Goal: Answer question/provide support: Answer question/provide support

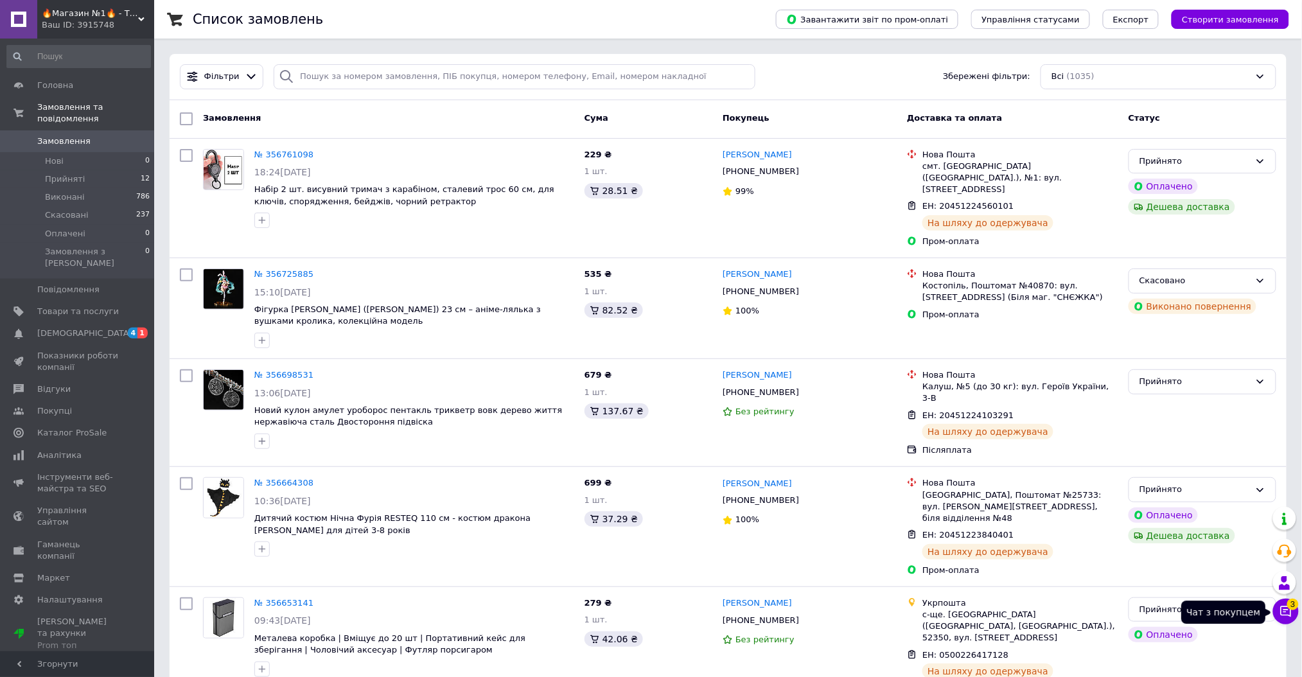
click at [1283, 613] on icon at bounding box center [1285, 611] width 11 height 11
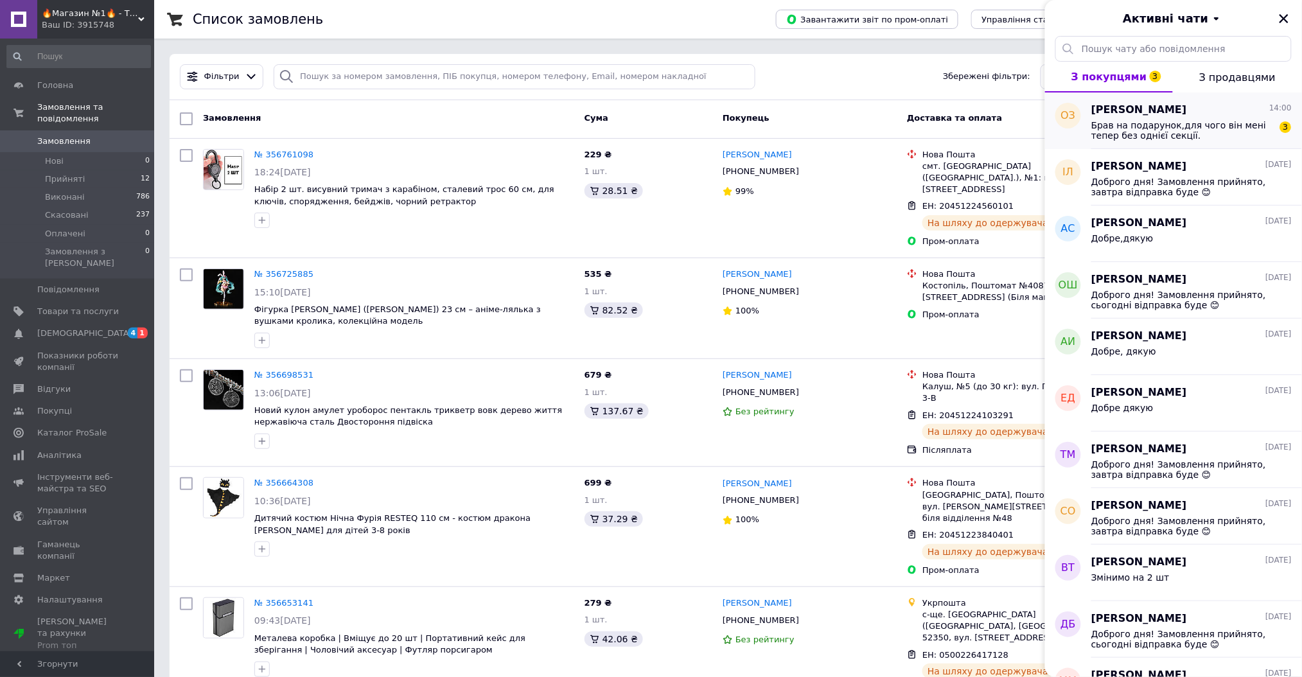
click at [1203, 132] on span "Брав на подарунок,для чого він мені тепер без однієї секції." at bounding box center [1182, 130] width 182 height 21
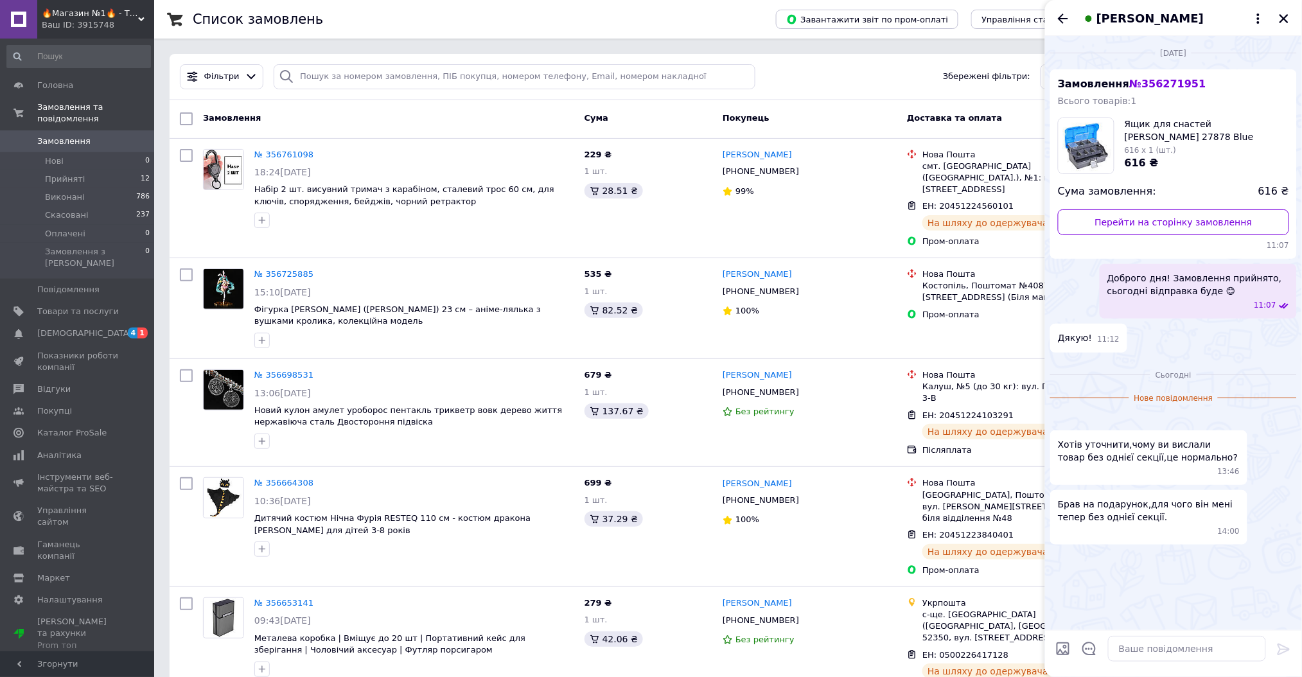
scroll to position [98, 0]
click at [1060, 424] on img at bounding box center [1055, 419] width 10 height 10
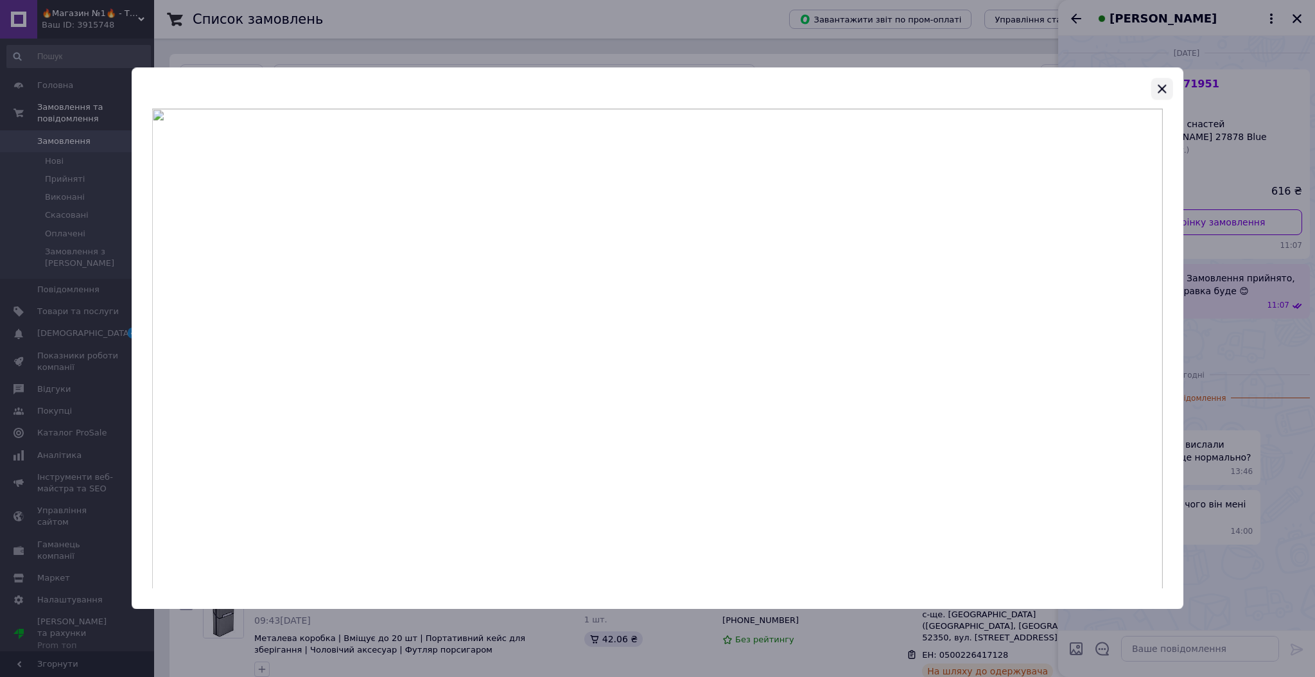
click at [1162, 85] on icon "button" at bounding box center [1161, 88] width 15 height 15
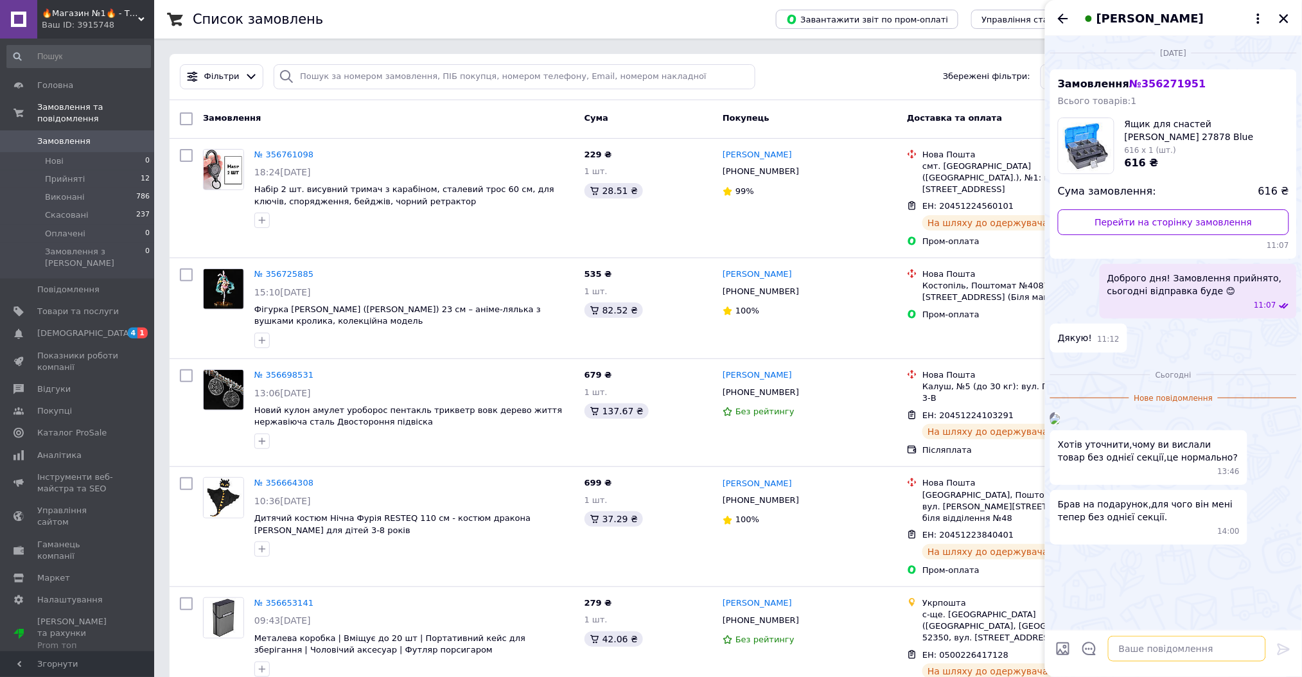
click at [1136, 650] on textarea at bounding box center [1187, 649] width 158 height 26
type textarea "Доброго дня,уточнимо і згодом дамо відповідь"
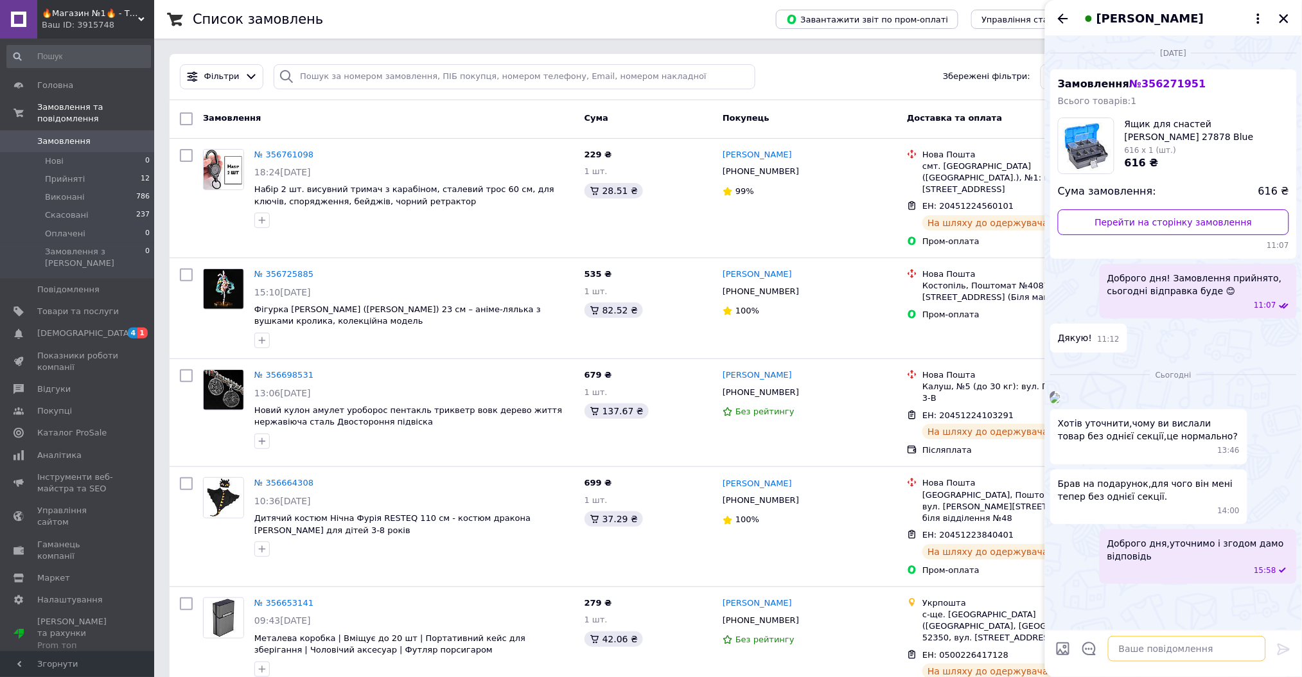
scroll to position [0, 0]
click at [1146, 88] on span "№ 356271951" at bounding box center [1167, 84] width 76 height 12
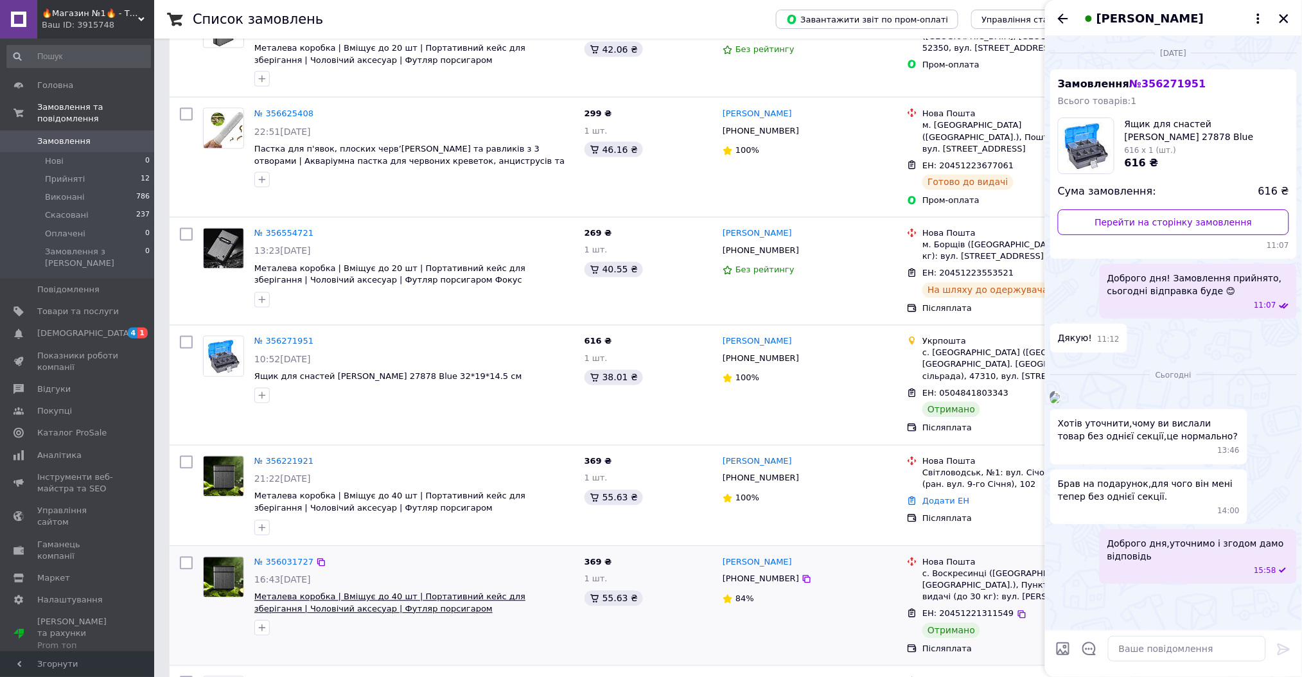
scroll to position [856, 0]
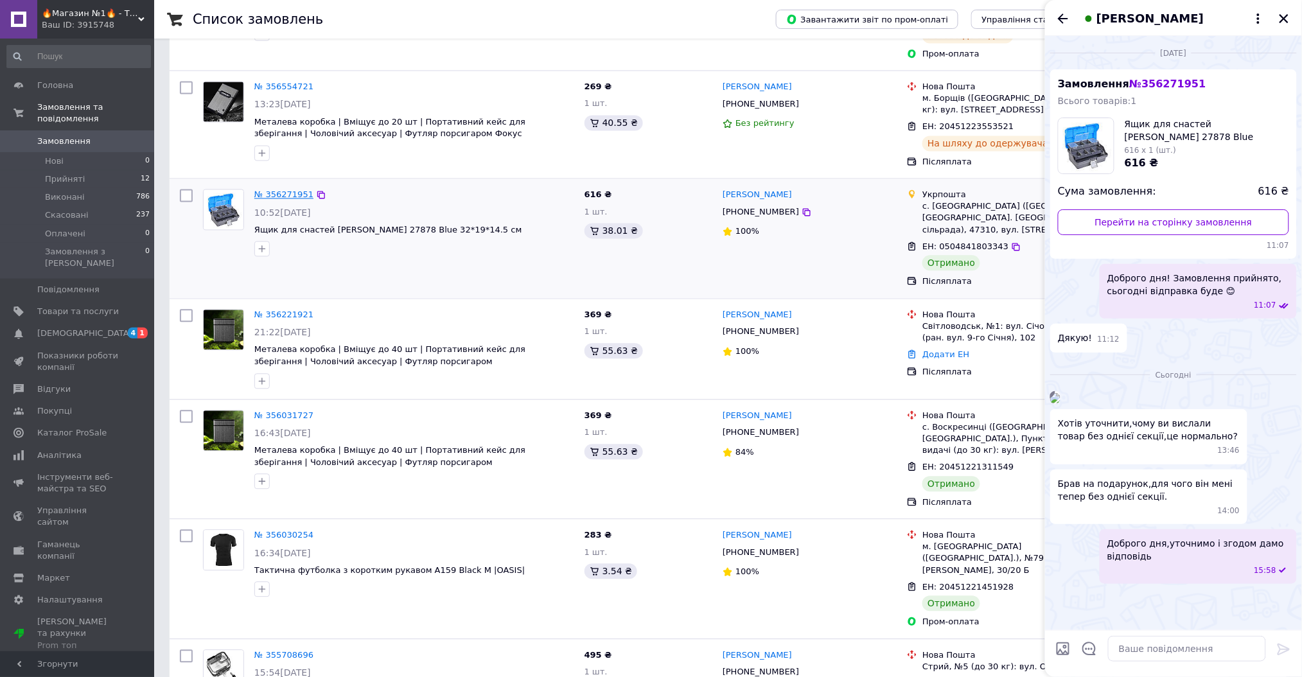
click at [280, 190] on link "№ 356271951" at bounding box center [283, 195] width 59 height 10
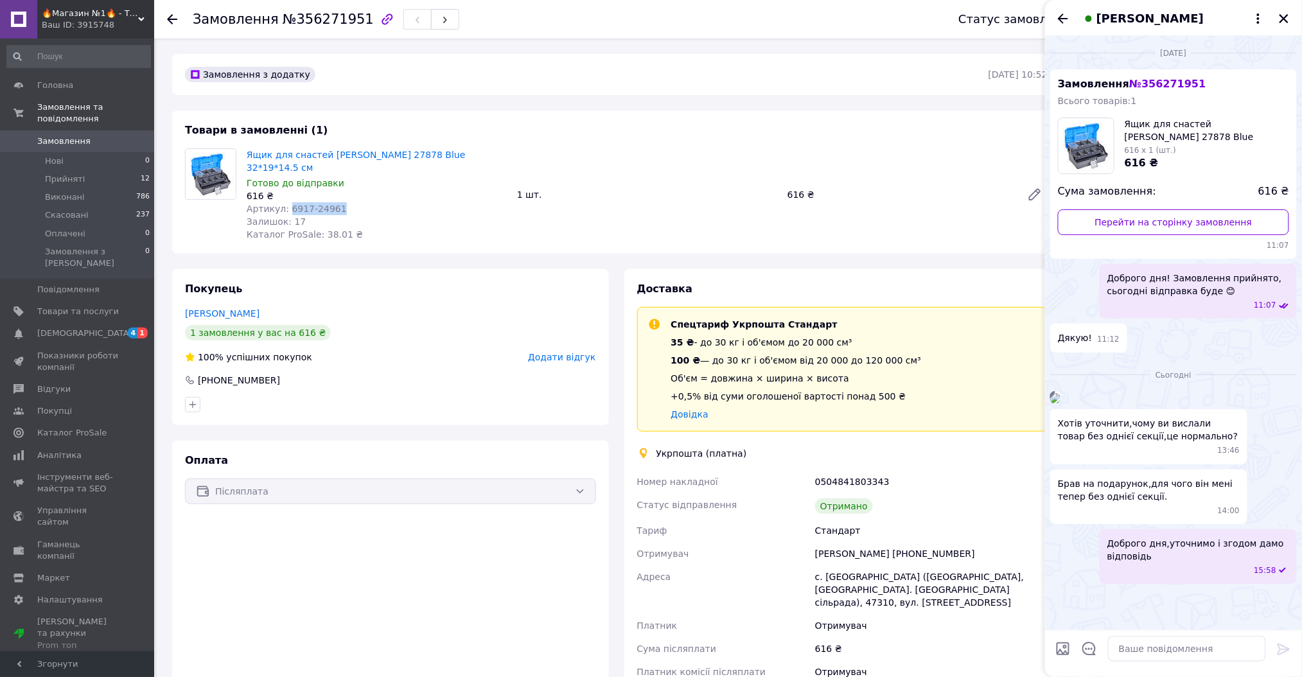
drag, startPoint x: 313, startPoint y: 193, endPoint x: 284, endPoint y: 196, distance: 29.1
click at [284, 202] on div "Артикул: 6917-24961" at bounding box center [377, 208] width 260 height 13
copy span "6917-24961"
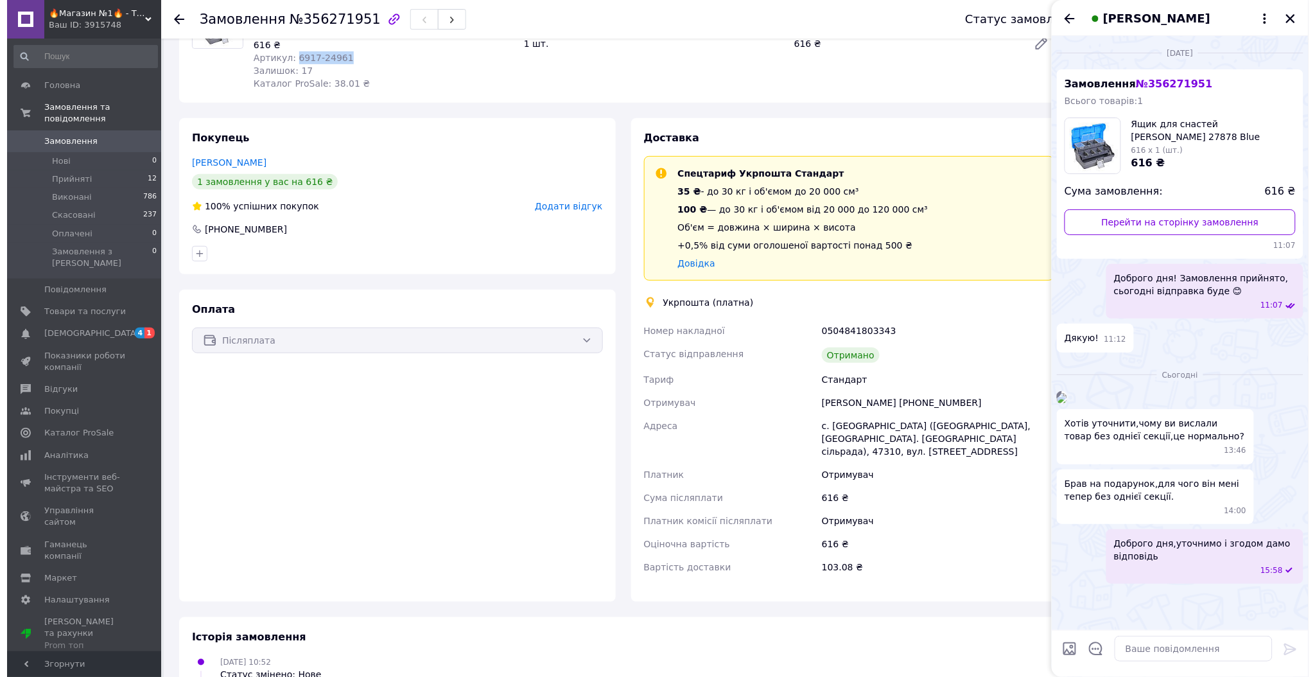
scroll to position [257, 0]
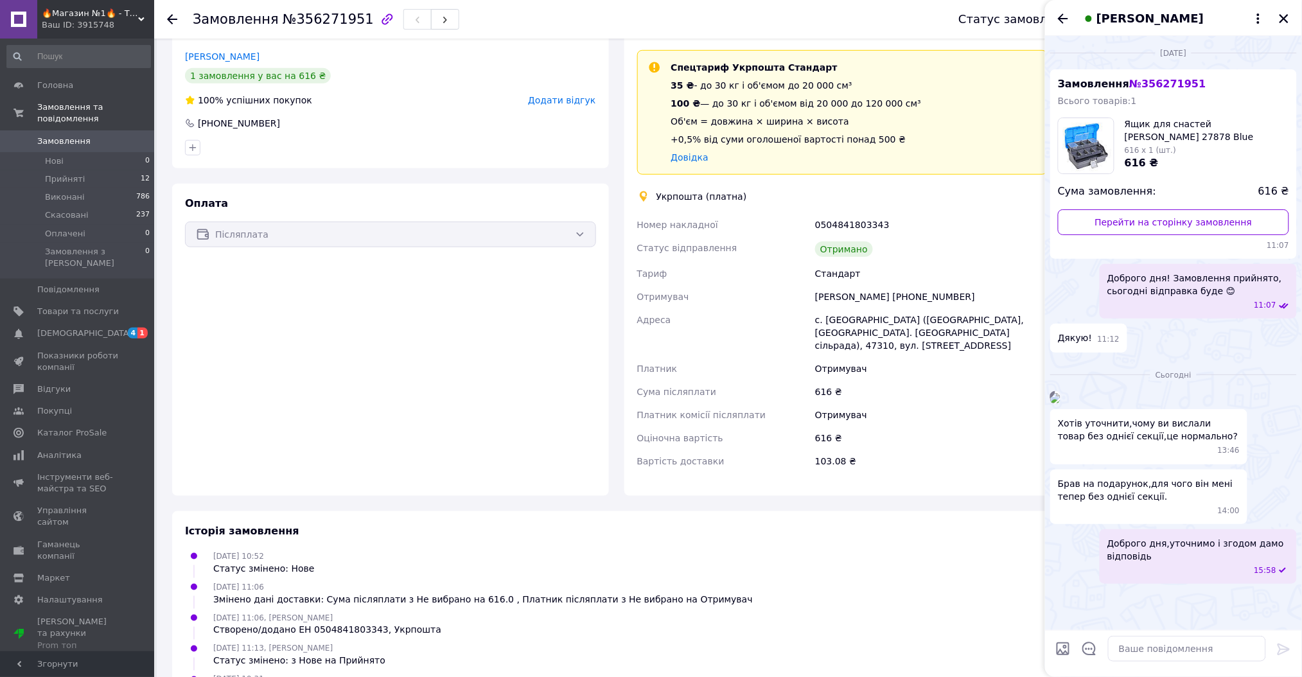
click at [1060, 403] on img at bounding box center [1055, 398] width 10 height 10
